Goal: Complete application form

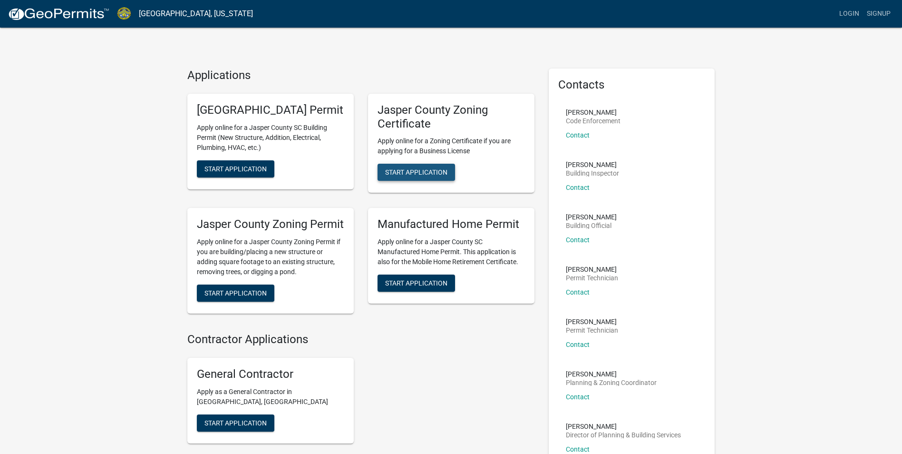
click at [428, 171] on span "Start Application" at bounding box center [416, 172] width 62 height 8
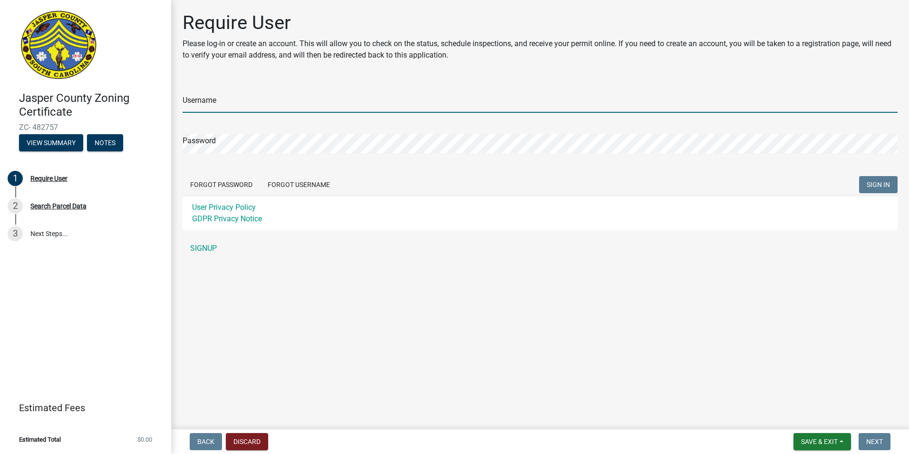
click at [196, 103] on input "Username" at bounding box center [540, 102] width 715 height 19
type input "JDA"
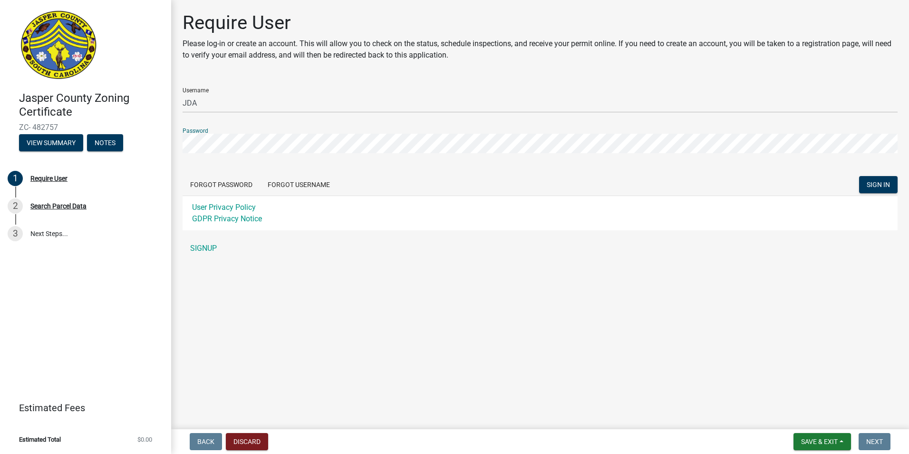
click at [859, 176] on button "SIGN IN" at bounding box center [878, 184] width 39 height 17
click at [212, 247] on link "SIGNUP" at bounding box center [540, 248] width 715 height 19
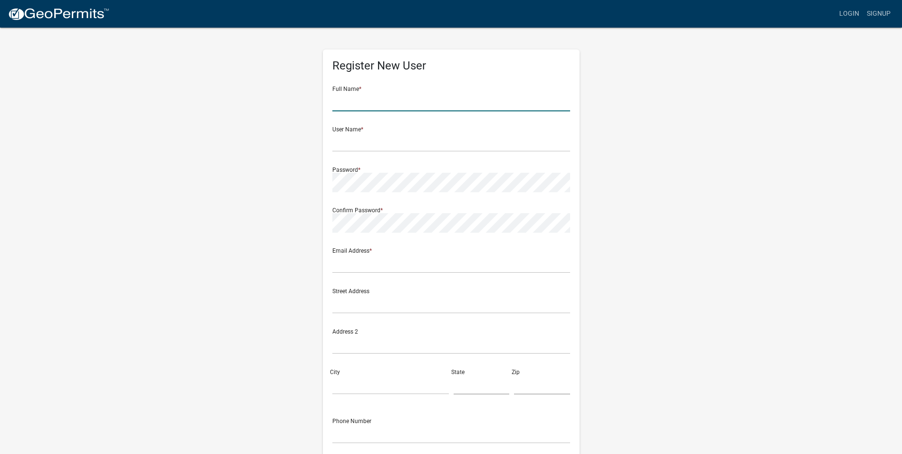
click at [380, 100] on input "text" at bounding box center [451, 101] width 238 height 19
type input "justin"
type input "jda@rarecharleston.com"
type input "1685 Southport Dr"
type input "CHS"
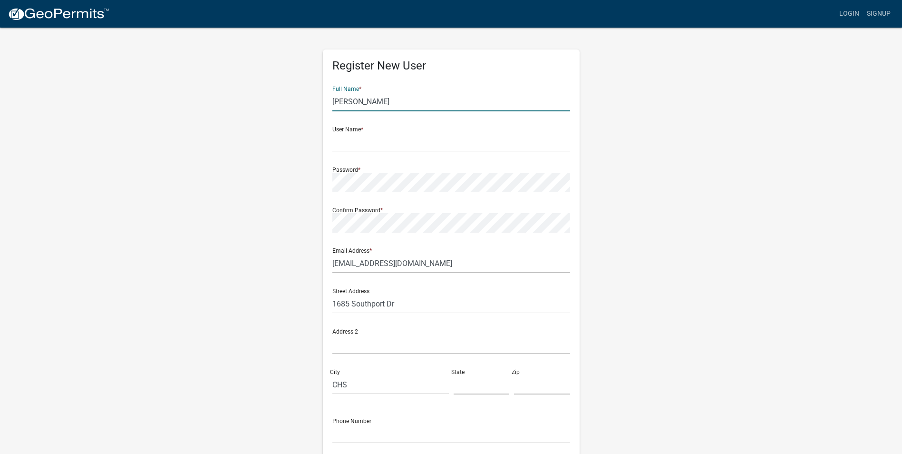
type input "SC"
type input "29407"
type input "8034665787"
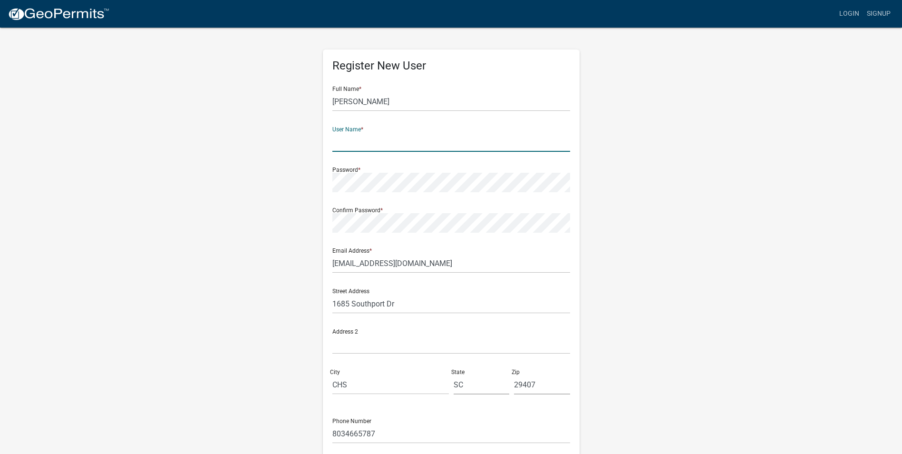
click at [352, 143] on input "text" at bounding box center [451, 141] width 238 height 19
type input "JDA"
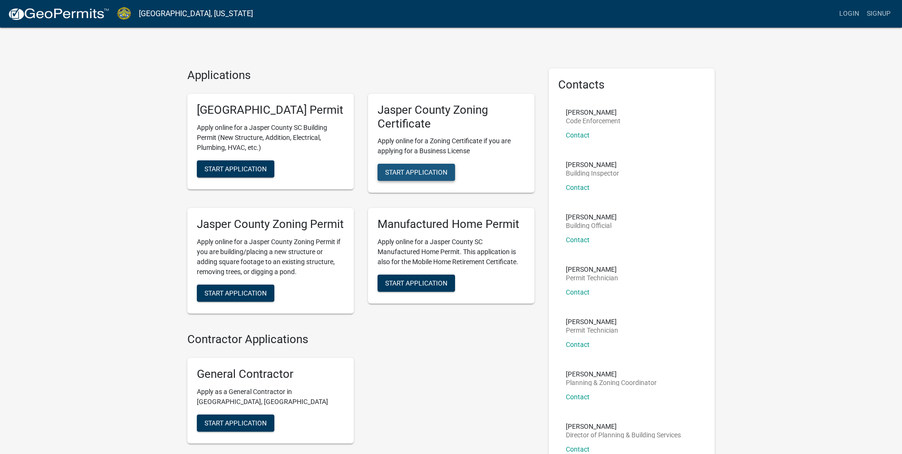
click at [421, 172] on span "Start Application" at bounding box center [416, 172] width 62 height 8
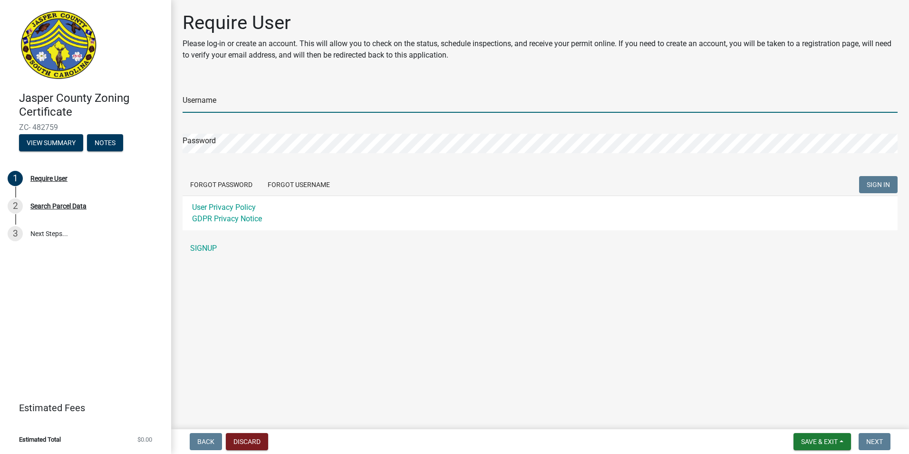
type input "JDA"
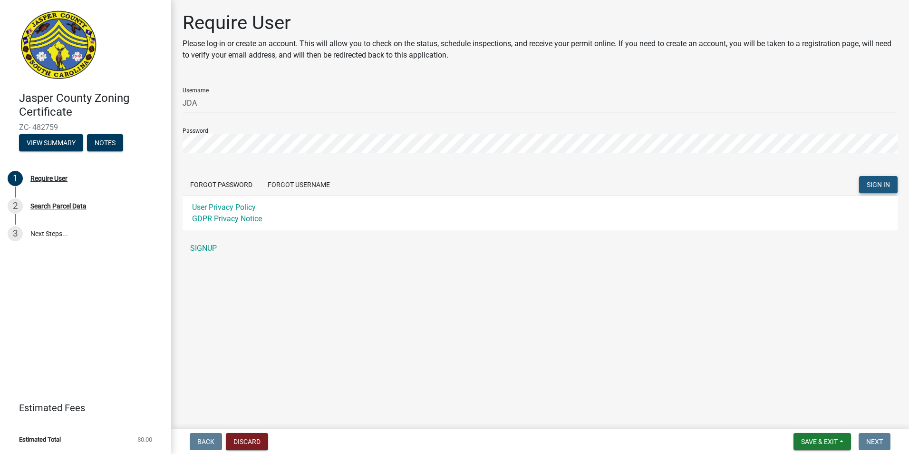
click at [881, 184] on span "SIGN IN" at bounding box center [878, 185] width 23 height 8
click at [70, 206] on div "Search Parcel Data" at bounding box center [58, 206] width 56 height 7
click at [879, 185] on span "SIGN IN" at bounding box center [878, 185] width 23 height 8
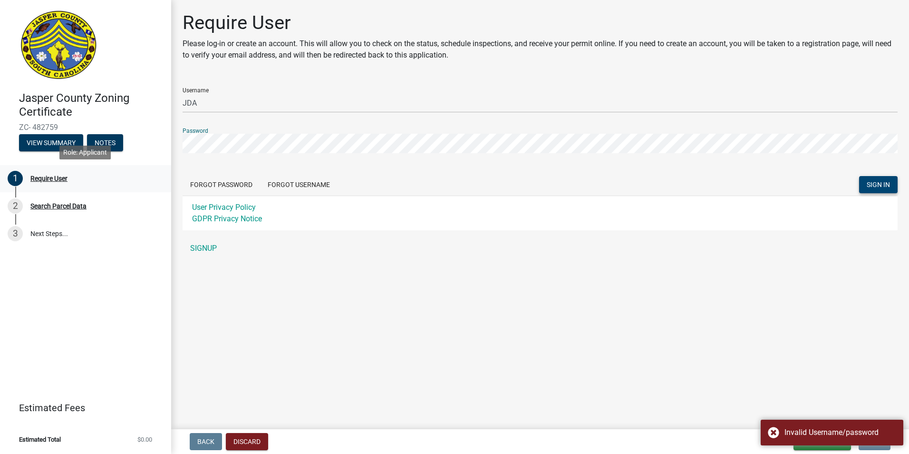
click at [123, 171] on div "Jasper County Zoning Certificate ZC- 482759 View Summary Notes 1 Require User 2…" at bounding box center [454, 227] width 909 height 454
click at [859, 176] on button "SIGN IN" at bounding box center [878, 184] width 39 height 17
